Goal: Task Accomplishment & Management: Manage account settings

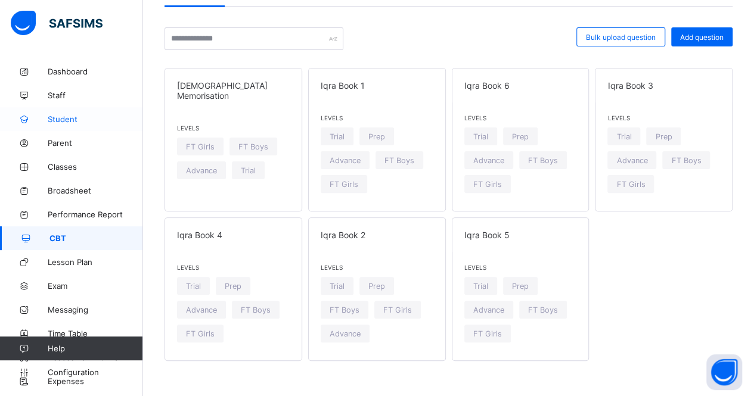
click at [58, 122] on span "Student" at bounding box center [95, 119] width 95 height 10
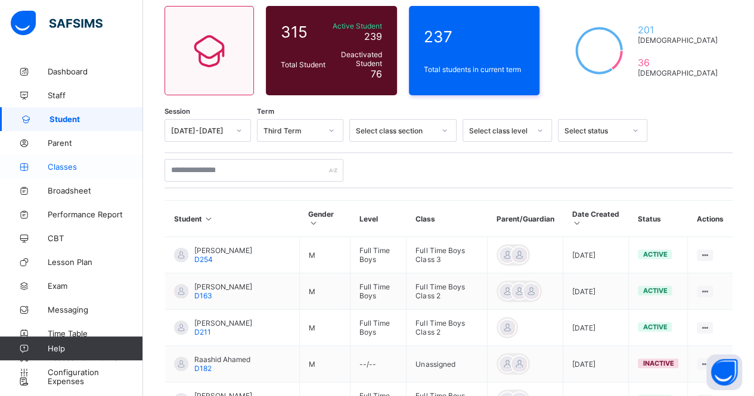
click at [89, 174] on link "Classes" at bounding box center [71, 167] width 143 height 24
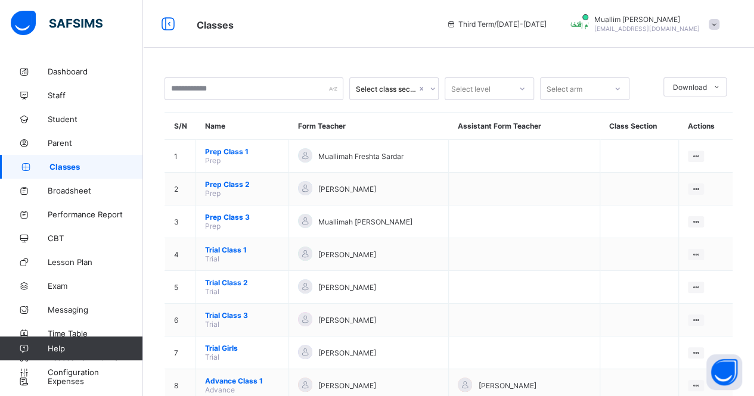
scroll to position [41, 0]
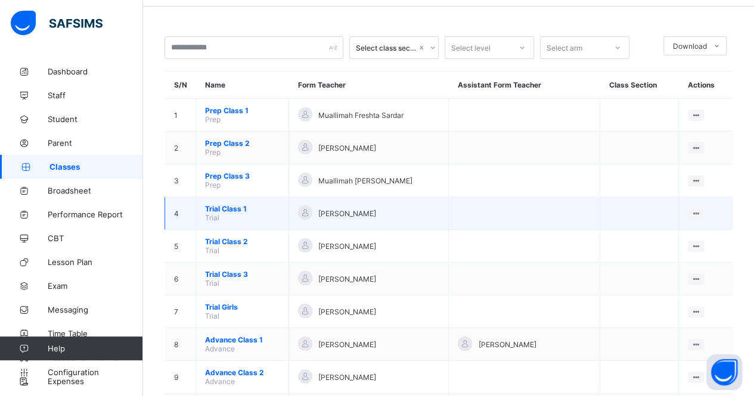
click at [210, 213] on span "Trial" at bounding box center [212, 217] width 14 height 9
click at [216, 204] on span "Trial Class 1" at bounding box center [242, 208] width 75 height 9
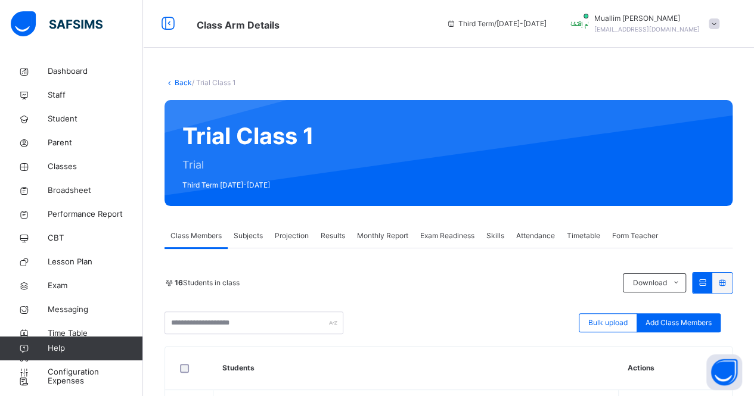
click at [307, 240] on span "Projection" at bounding box center [292, 236] width 34 height 11
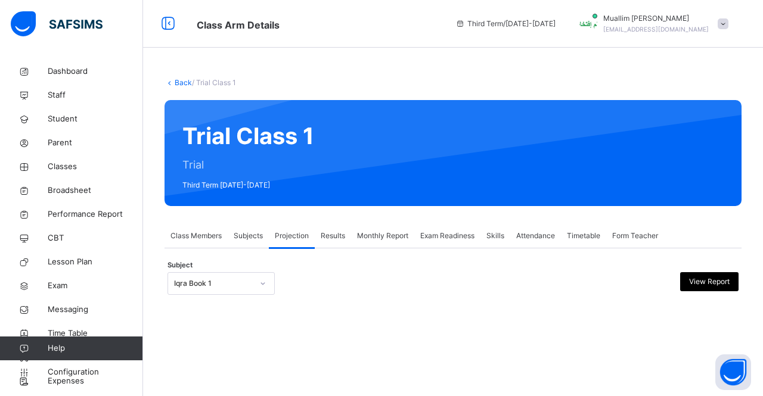
click at [457, 240] on span "Exam Readiness" at bounding box center [447, 236] width 54 height 11
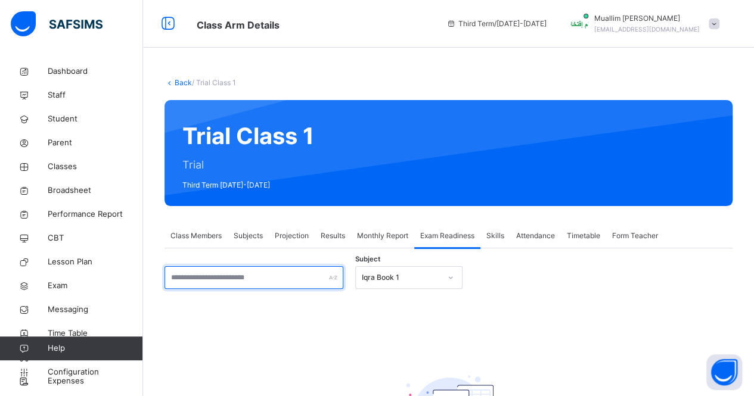
click at [291, 274] on input "text" at bounding box center [254, 277] width 179 height 23
click at [403, 258] on div "Subject Iqra Book 1 There are currently no records. × [PERSON_NAME] as ready fo…" at bounding box center [449, 372] width 568 height 246
click at [398, 269] on div "Iqra Book 1" at bounding box center [408, 277] width 107 height 23
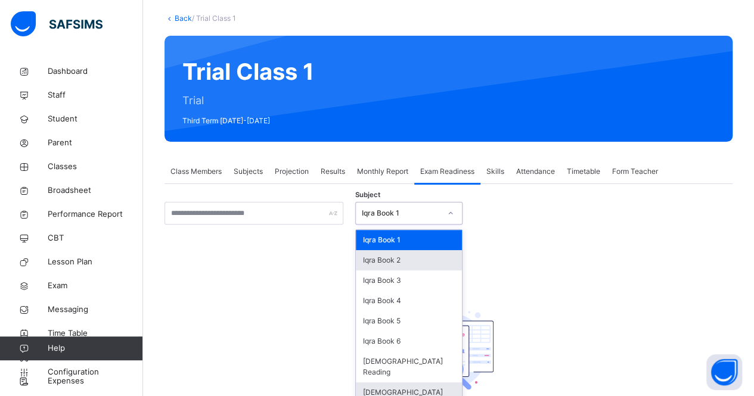
scroll to position [65, 0]
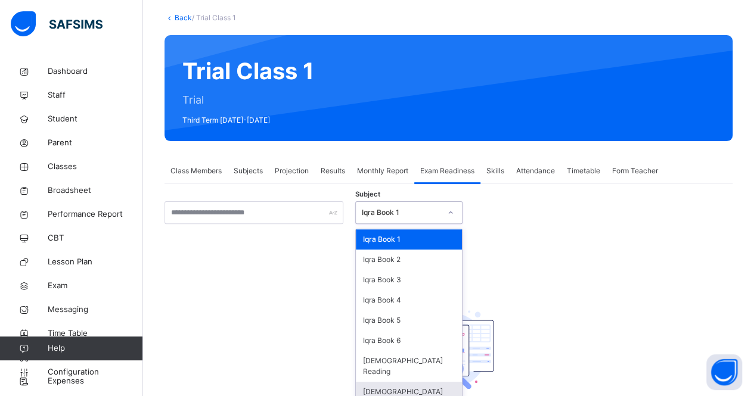
click at [383, 383] on div "[DEMOGRAPHIC_DATA] Memorisation" at bounding box center [409, 397] width 106 height 31
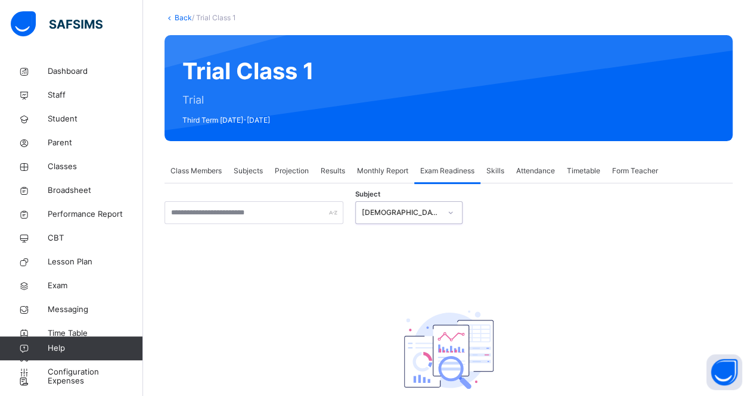
click at [381, 230] on div "Subject option [DEMOGRAPHIC_DATA] Memorisation, selected. 0 results available. …" at bounding box center [449, 315] width 568 height 228
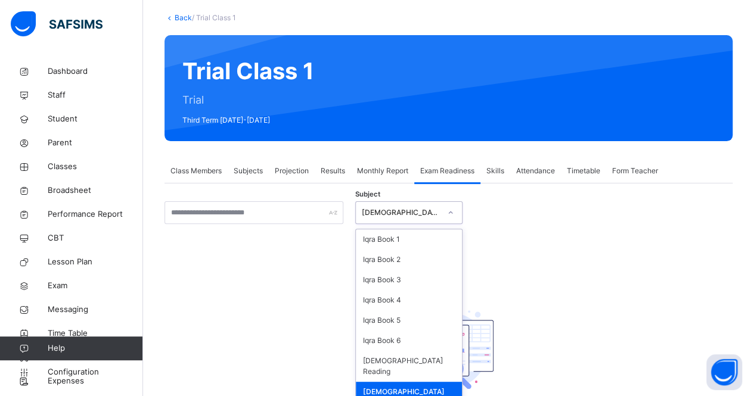
click at [373, 208] on div "[DEMOGRAPHIC_DATA] Memorisation" at bounding box center [401, 212] width 79 height 11
click at [380, 355] on div "[DEMOGRAPHIC_DATA] Reading" at bounding box center [409, 366] width 106 height 31
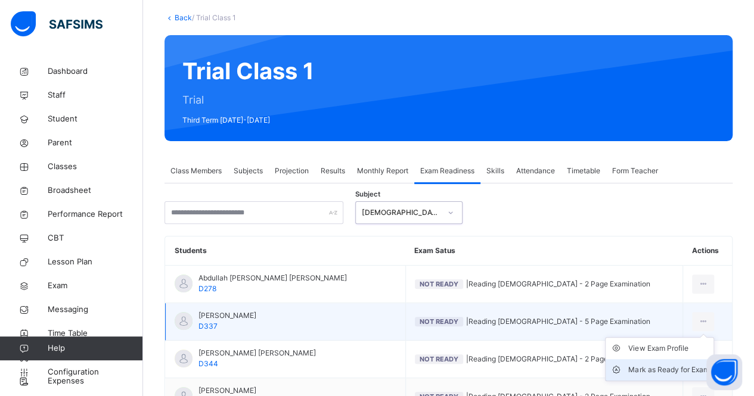
click at [679, 367] on div "Mark as Ready for Exam" at bounding box center [668, 370] width 80 height 12
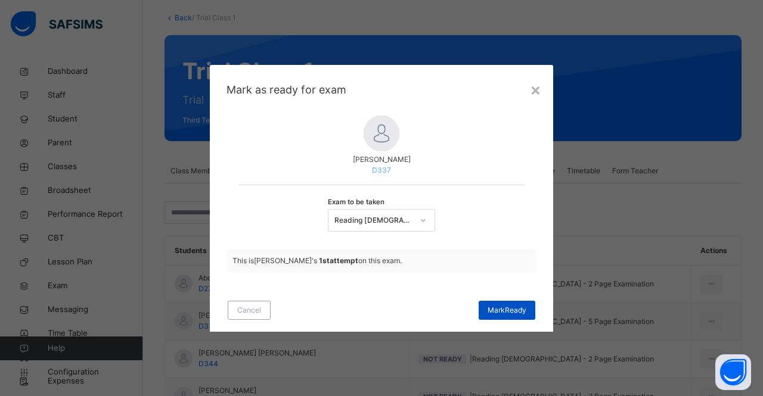
click at [515, 313] on span "[PERSON_NAME]" at bounding box center [507, 310] width 39 height 11
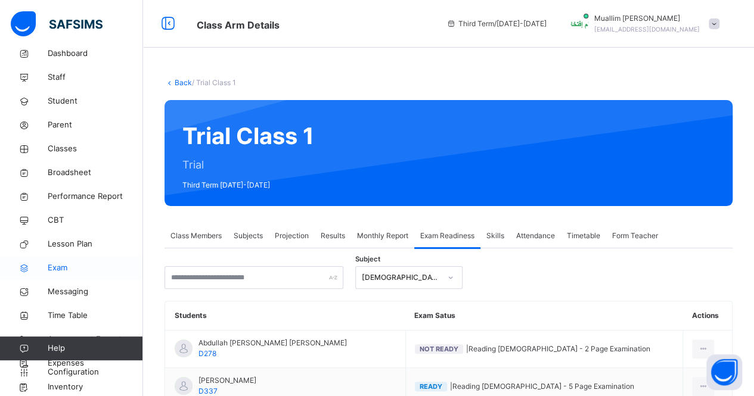
scroll to position [17, 0]
drag, startPoint x: 81, startPoint y: 363, endPoint x: 131, endPoint y: 345, distance: 52.8
click at [131, 345] on div "Help Configuration" at bounding box center [71, 361] width 142 height 48
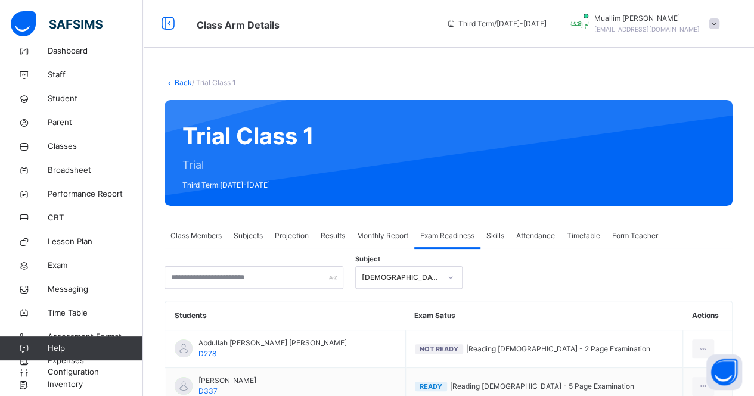
click at [94, 358] on link "Help" at bounding box center [71, 349] width 142 height 24
click at [82, 359] on link "Help" at bounding box center [71, 349] width 142 height 24
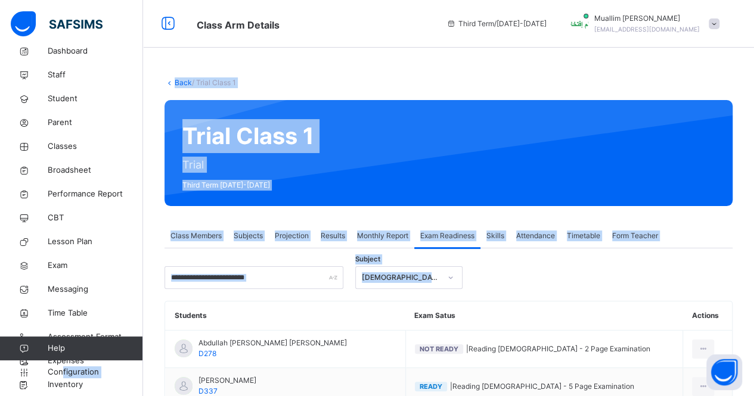
drag, startPoint x: 63, startPoint y: 364, endPoint x: 153, endPoint y: 367, distance: 89.5
click at [153, 367] on div "Class Arm Details Third Term / [DATE]-[DATE] Muallim [PERSON_NAME] [EMAIL_ADDRE…" at bounding box center [377, 395] width 754 height 790
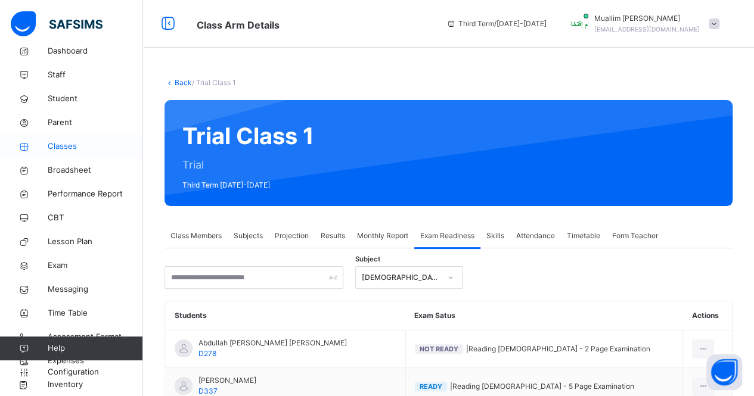
click at [70, 154] on link "Classes" at bounding box center [71, 147] width 143 height 24
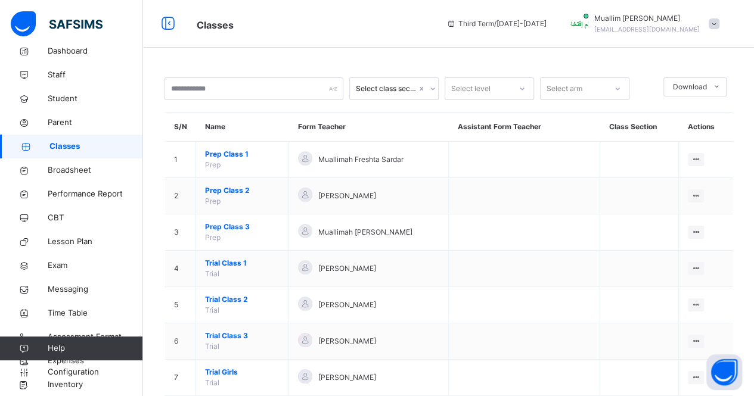
click at [80, 120] on span "Parent" at bounding box center [95, 123] width 95 height 12
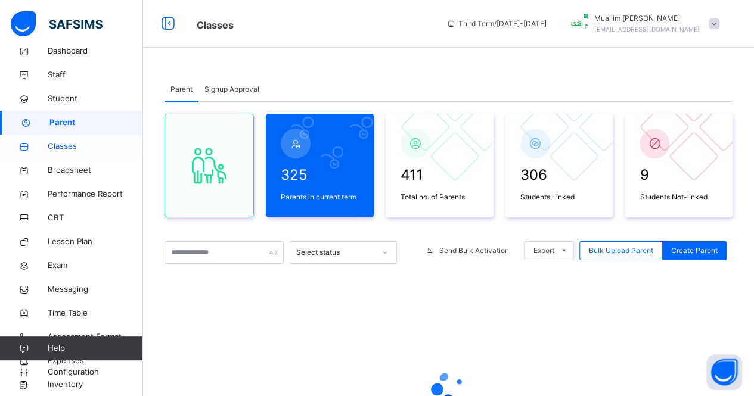
click at [92, 153] on link "Classes" at bounding box center [71, 147] width 143 height 24
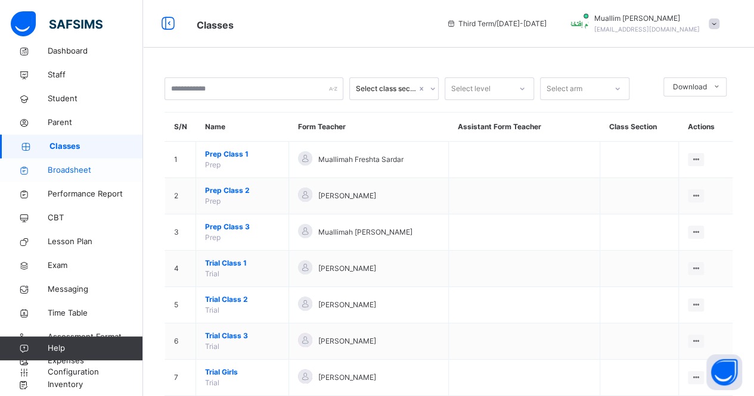
click at [97, 163] on link "Broadsheet" at bounding box center [71, 171] width 143 height 24
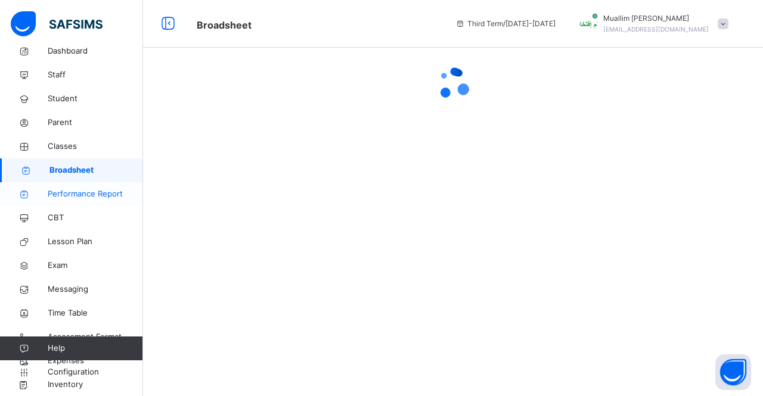
click at [98, 187] on link "Performance Report" at bounding box center [71, 194] width 143 height 24
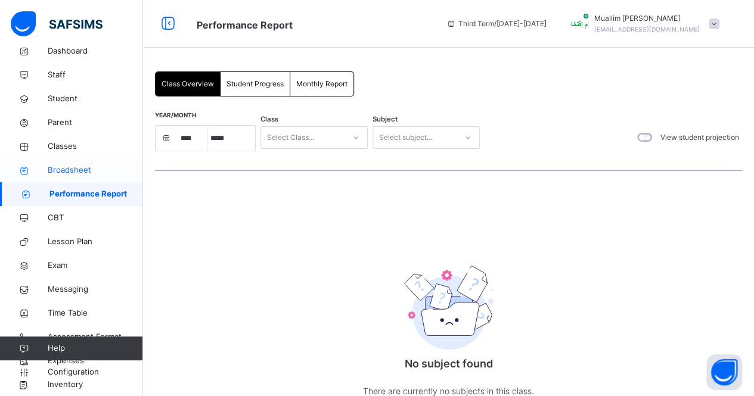
select select "****"
select select "*"
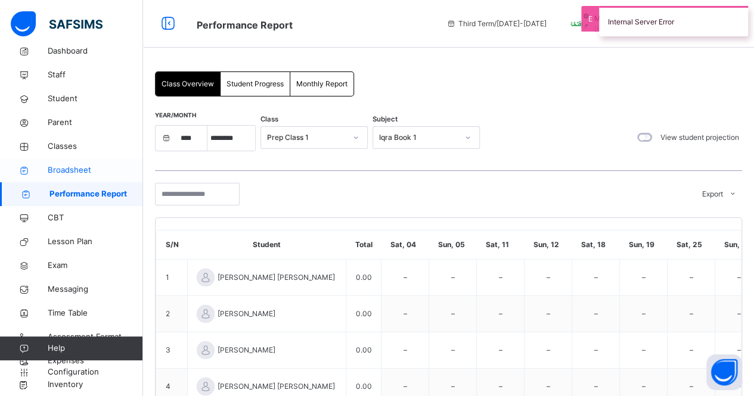
click at [100, 160] on link "Broadsheet" at bounding box center [71, 171] width 143 height 24
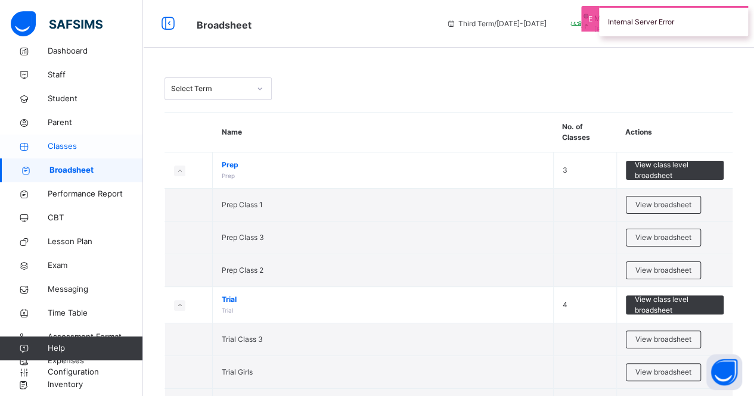
click at [82, 138] on link "Classes" at bounding box center [71, 147] width 143 height 24
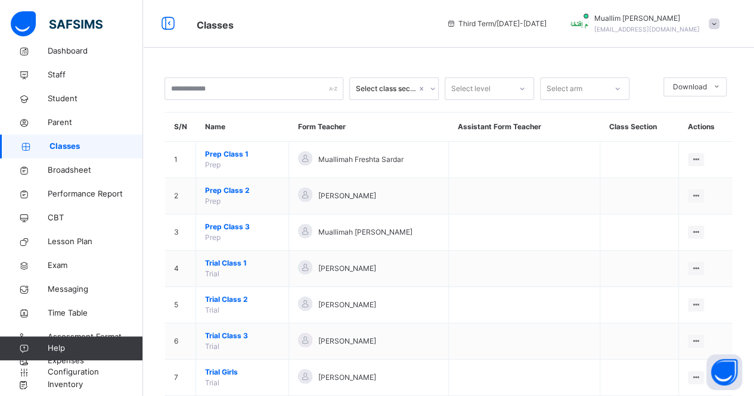
click at [366, 38] on div "Classes Third Term / [DATE]-[DATE] Muallim [PERSON_NAME][GEOGRAPHIC_DATA][EMAIL…" at bounding box center [377, 24] width 754 height 48
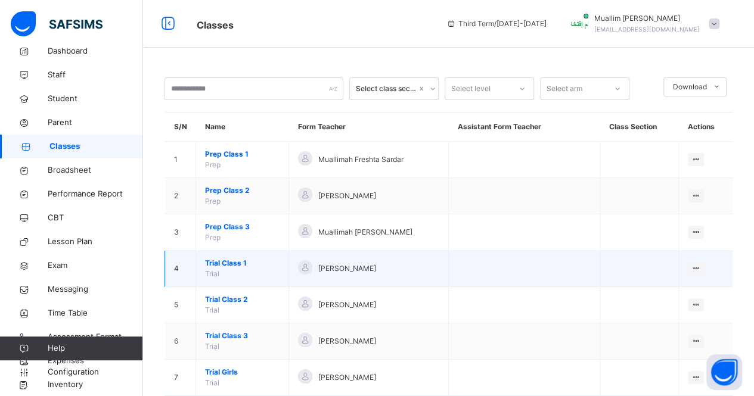
click at [223, 269] on td "Trial Class 1 Trial" at bounding box center [242, 269] width 93 height 36
click at [213, 258] on span "Trial Class 1" at bounding box center [242, 263] width 75 height 11
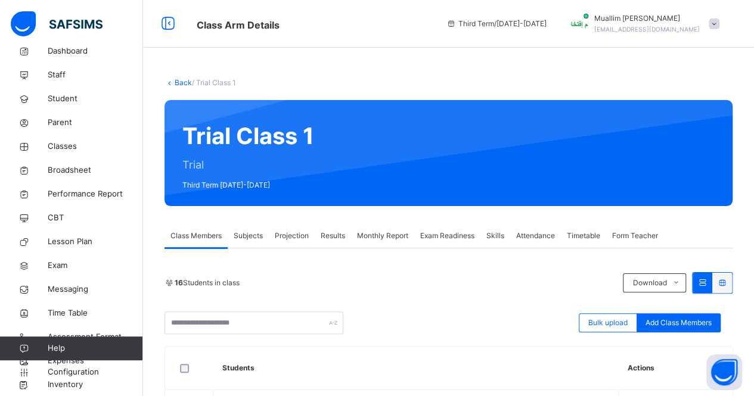
click at [534, 243] on div "Attendance" at bounding box center [535, 236] width 51 height 24
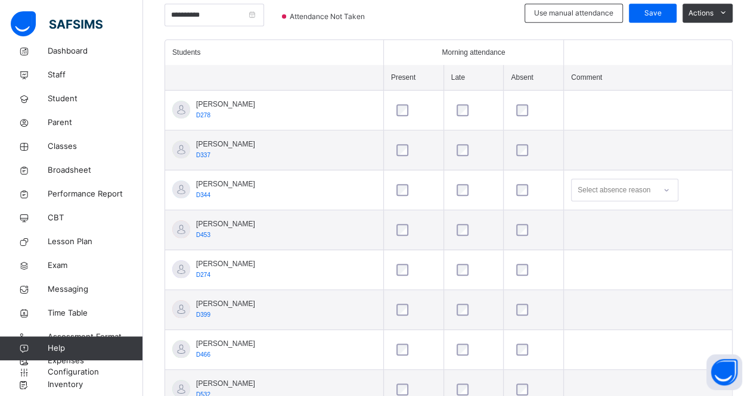
scroll to position [307, 0]
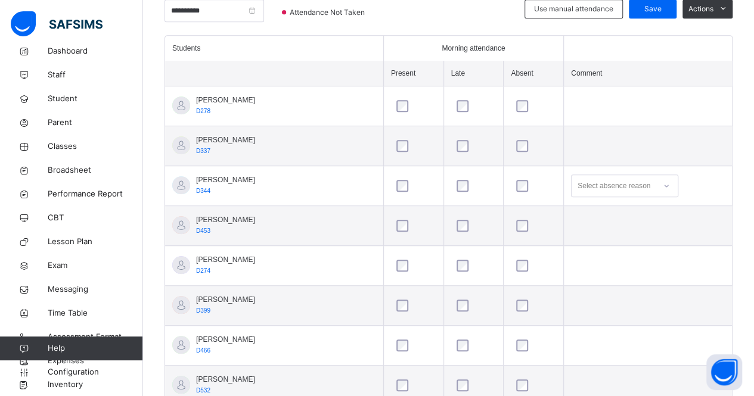
click at [511, 230] on div at bounding box center [533, 225] width 45 height 25
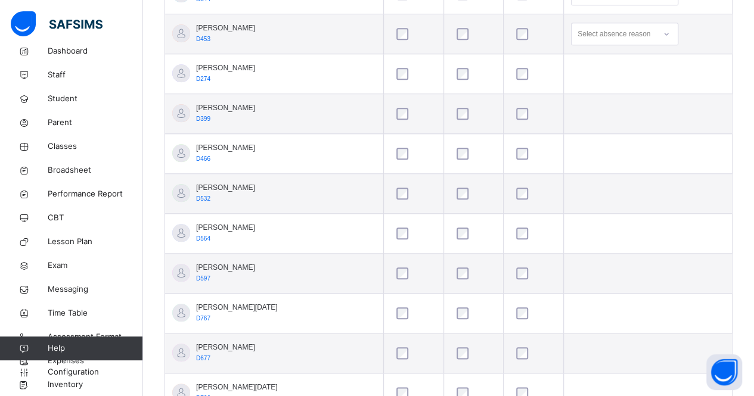
scroll to position [500, 0]
click at [511, 237] on div at bounding box center [533, 233] width 45 height 25
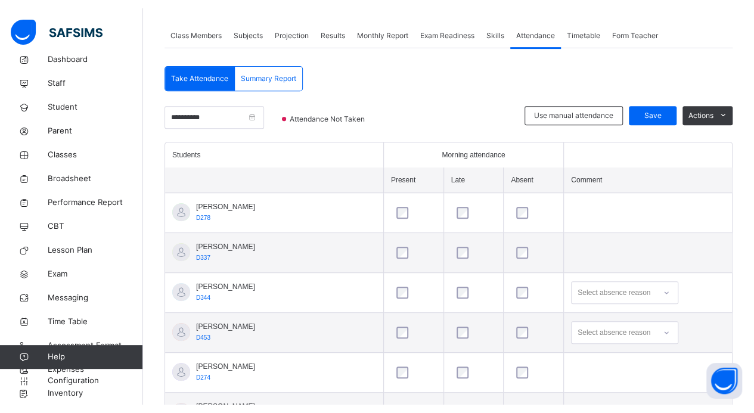
scroll to position [0, 0]
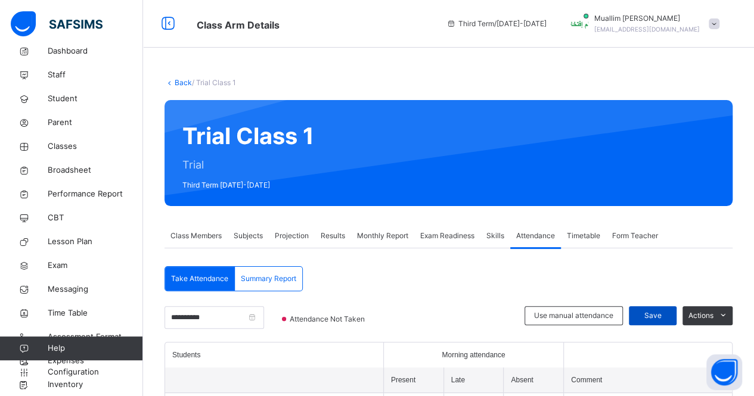
click at [677, 323] on div "Save" at bounding box center [653, 315] width 48 height 19
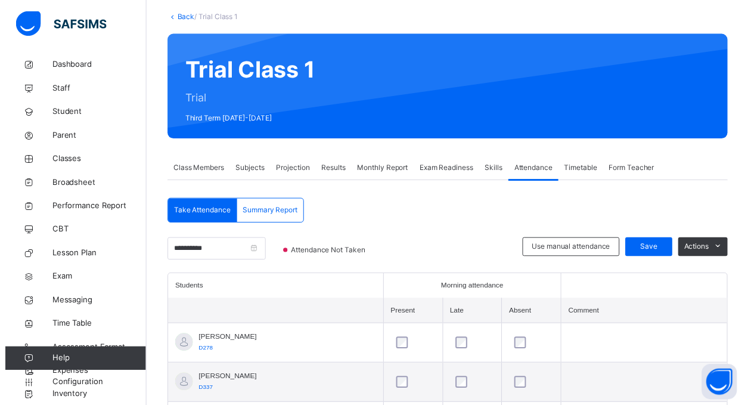
scroll to position [70, 0]
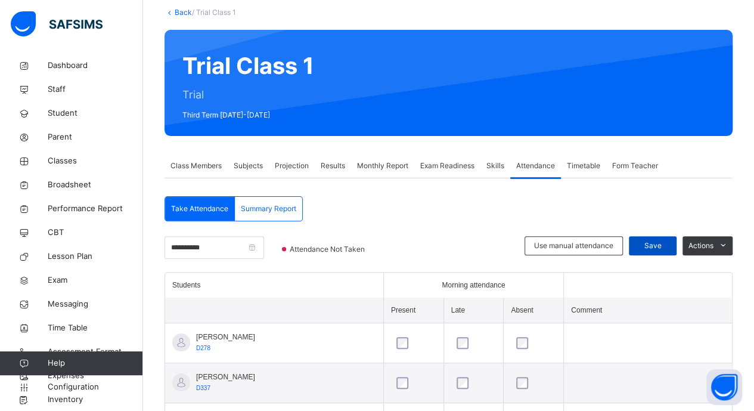
click at [663, 246] on span "Save" at bounding box center [653, 245] width 30 height 11
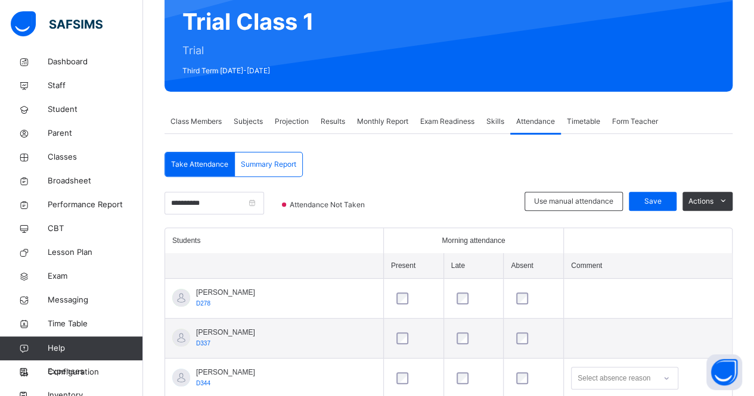
scroll to position [10, 0]
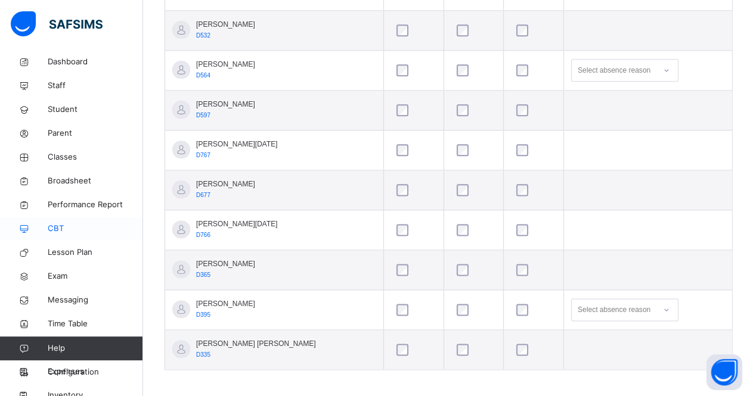
click at [50, 226] on span "CBT" at bounding box center [95, 229] width 95 height 12
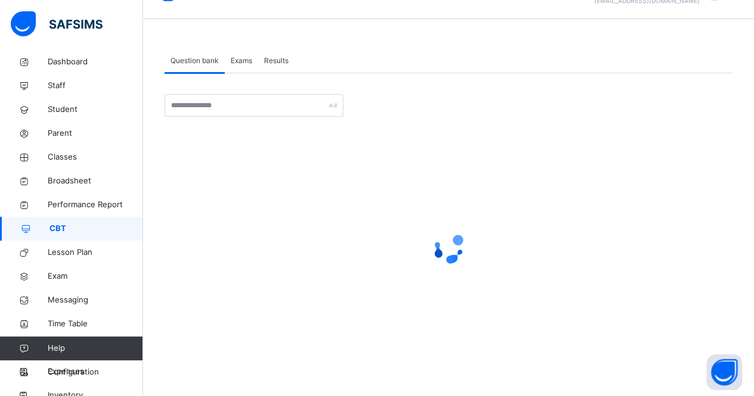
scroll to position [103, 0]
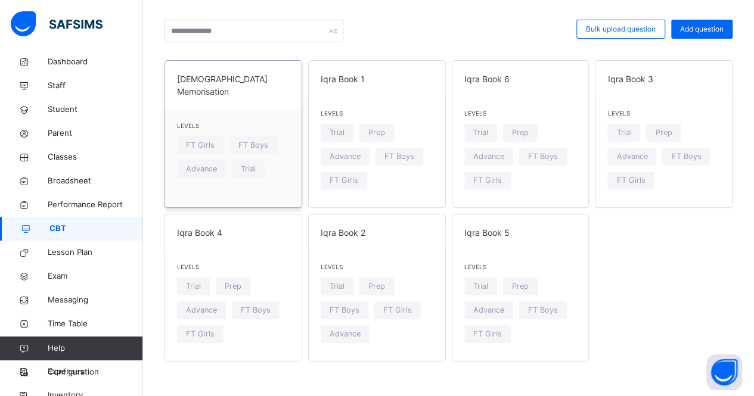
click at [259, 110] on div "Levels FT Girls FT Boys Advance Trial" at bounding box center [233, 153] width 137 height 86
click at [258, 110] on div "Levels FT Girls FT Boys Advance Trial" at bounding box center [233, 153] width 137 height 86
click at [560, 97] on div "Levels Trial Prep Advance FT Boys FT Girls" at bounding box center [520, 152] width 137 height 110
click at [535, 259] on div "Levels Trial Prep Advance FT Boys FT Girls" at bounding box center [520, 306] width 137 height 110
click at [528, 234] on span "Iqra Book 5" at bounding box center [520, 233] width 113 height 13
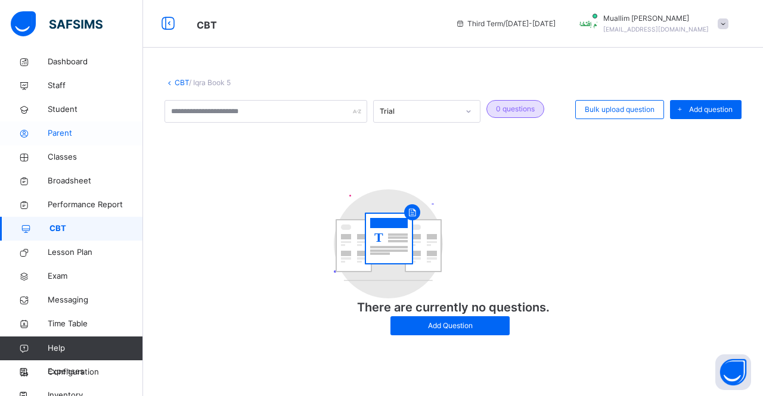
click at [0, 144] on link "Parent" at bounding box center [71, 134] width 143 height 24
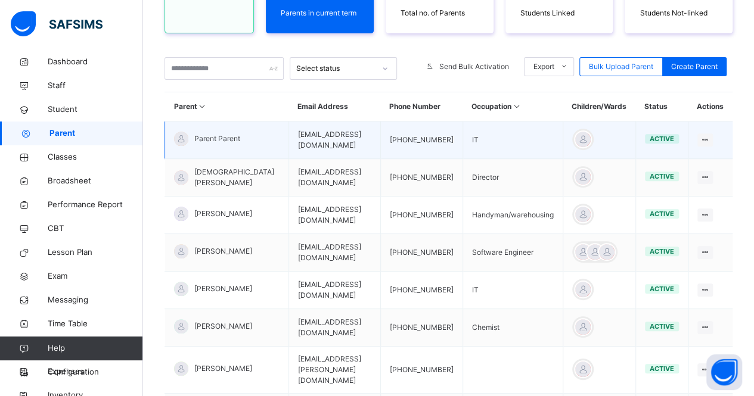
scroll to position [184, 0]
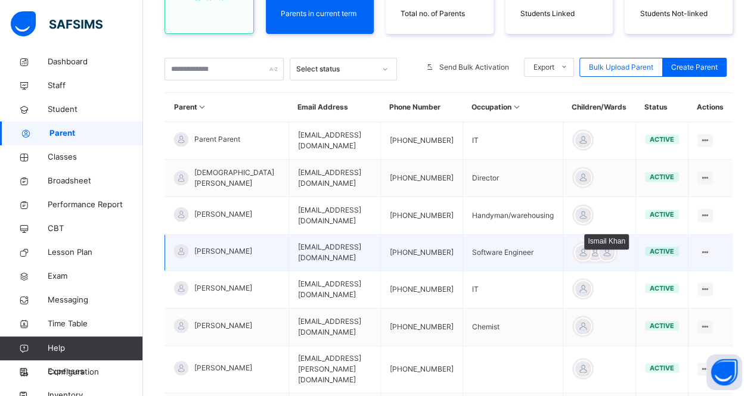
click at [592, 248] on div at bounding box center [583, 253] width 18 height 18
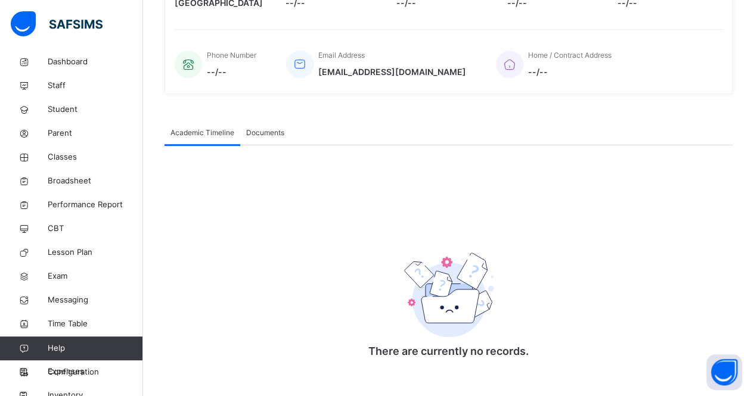
scroll to position [286, 0]
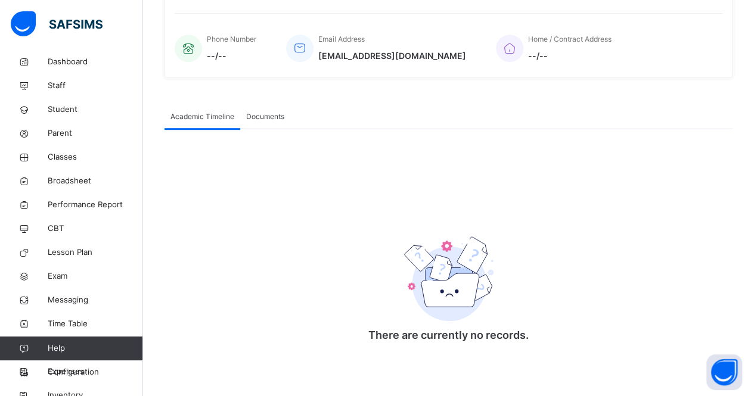
click at [258, 125] on div "Documents" at bounding box center [265, 117] width 50 height 24
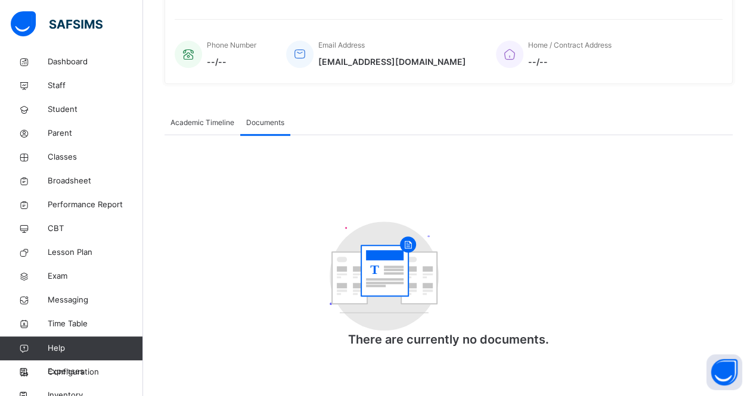
scroll to position [280, 0]
click at [231, 125] on span "Academic Timeline" at bounding box center [202, 123] width 64 height 11
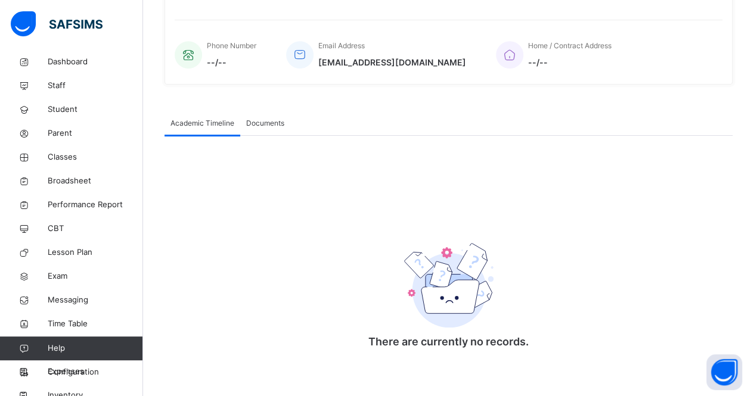
scroll to position [286, 0]
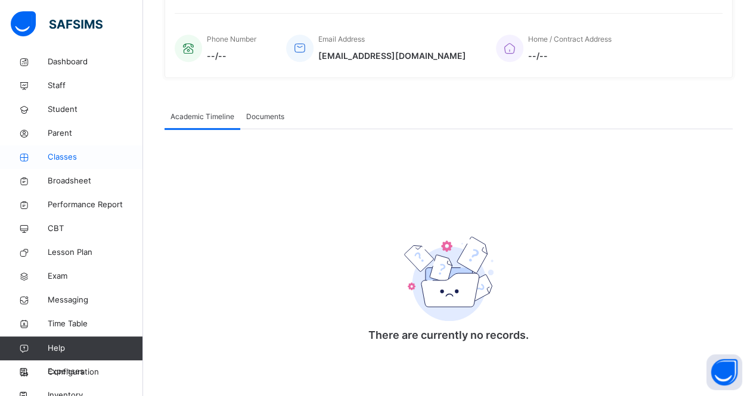
click at [49, 160] on span "Classes" at bounding box center [95, 157] width 95 height 12
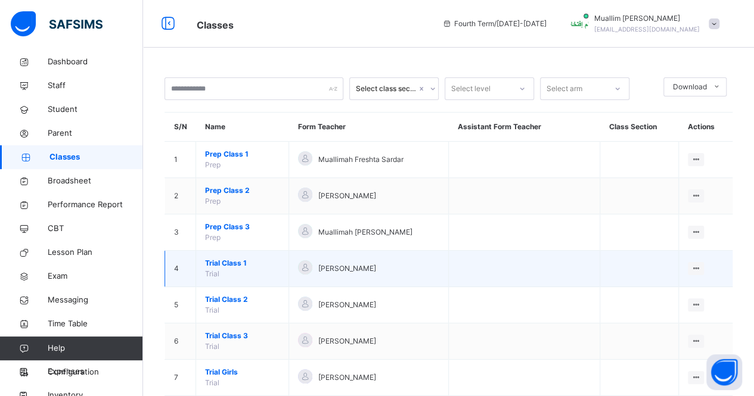
click at [182, 271] on td "4" at bounding box center [180, 269] width 31 height 36
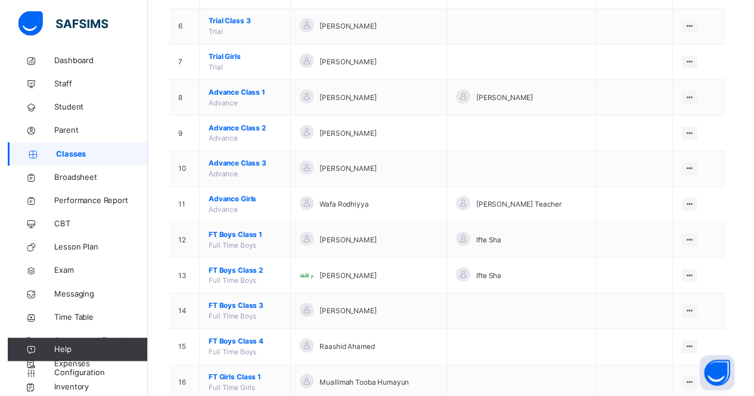
scroll to position [345, 0]
